Goal: Communication & Community: Answer question/provide support

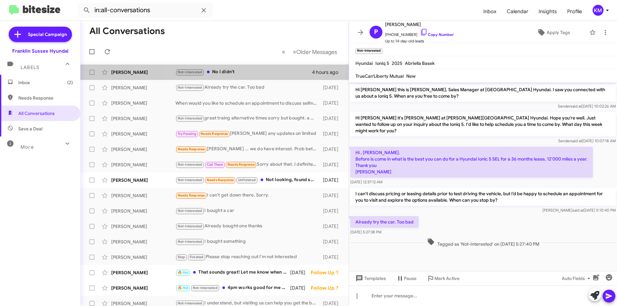
click at [225, 73] on div "Not-Interested No i didn't" at bounding box center [243, 71] width 137 height 7
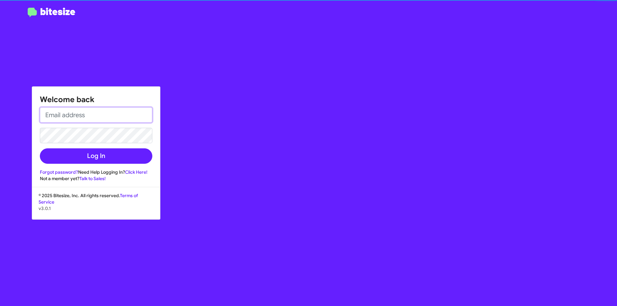
type input "[EMAIL_ADDRESS][DOMAIN_NAME]"
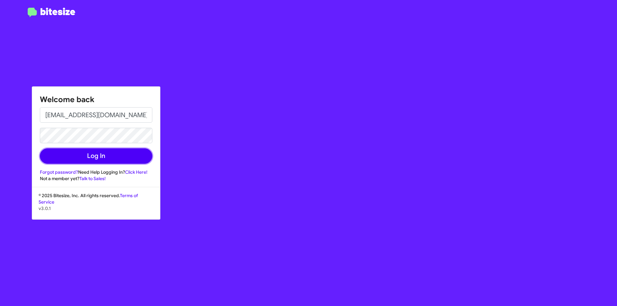
click at [115, 156] on button "Log In" at bounding box center [96, 155] width 112 height 15
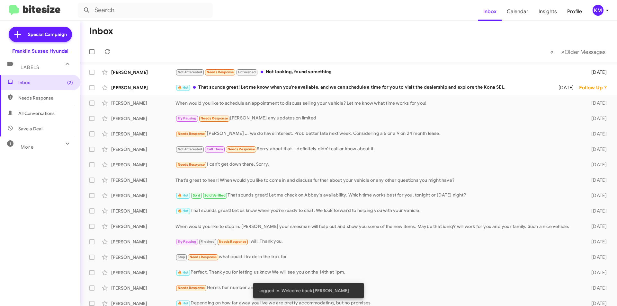
click at [265, 89] on div "🔥 Hot That sounds great! Let me know when you're available, and we can schedule…" at bounding box center [362, 87] width 375 height 7
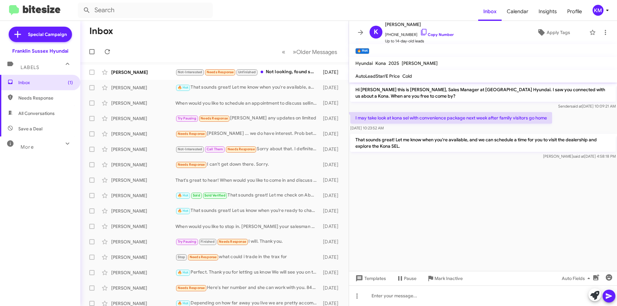
click at [276, 74] on div "Not-Interested Needs Response Unfinished Not looking, found something" at bounding box center [247, 71] width 144 height 7
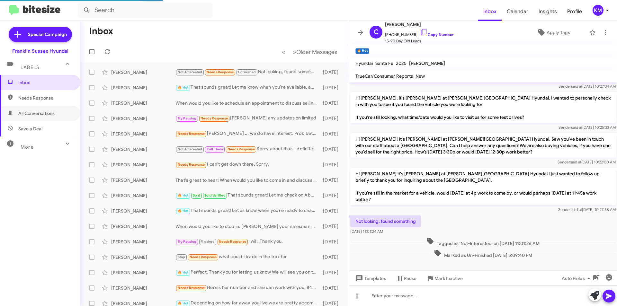
click at [51, 113] on span "All Conversations" at bounding box center [36, 113] width 36 height 6
type input "in:all-conversations"
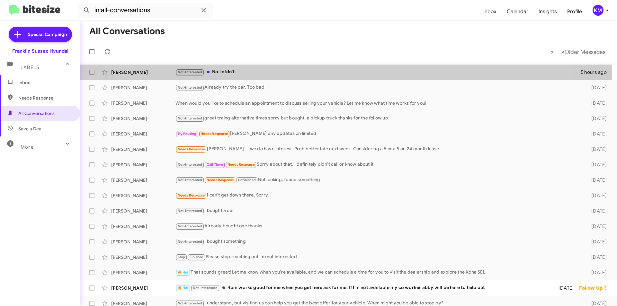
click at [225, 72] on div "Not-Interested No i didn't" at bounding box center [377, 71] width 405 height 7
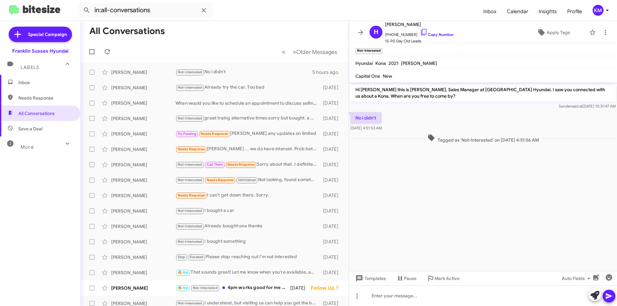
drag, startPoint x: 414, startPoint y: 25, endPoint x: 398, endPoint y: 25, distance: 16.4
click at [398, 25] on span "[PERSON_NAME]" at bounding box center [419, 25] width 69 height 8
copy span "Makitra"
